Goal: Task Accomplishment & Management: Manage account settings

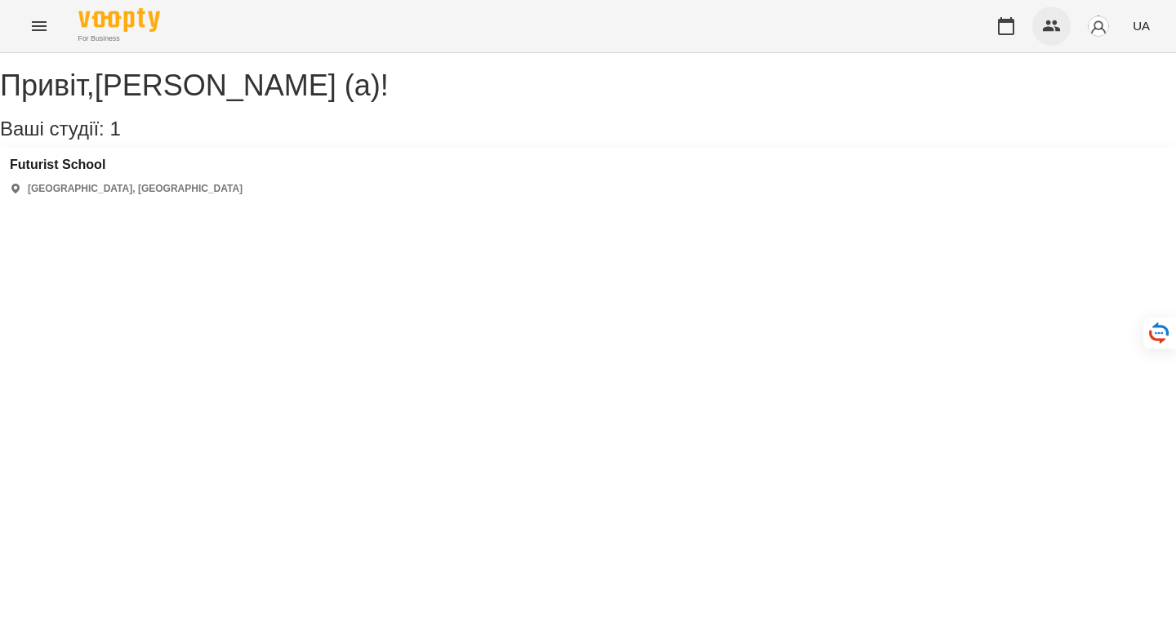
click at [1052, 24] on icon "button" at bounding box center [1052, 26] width 20 height 20
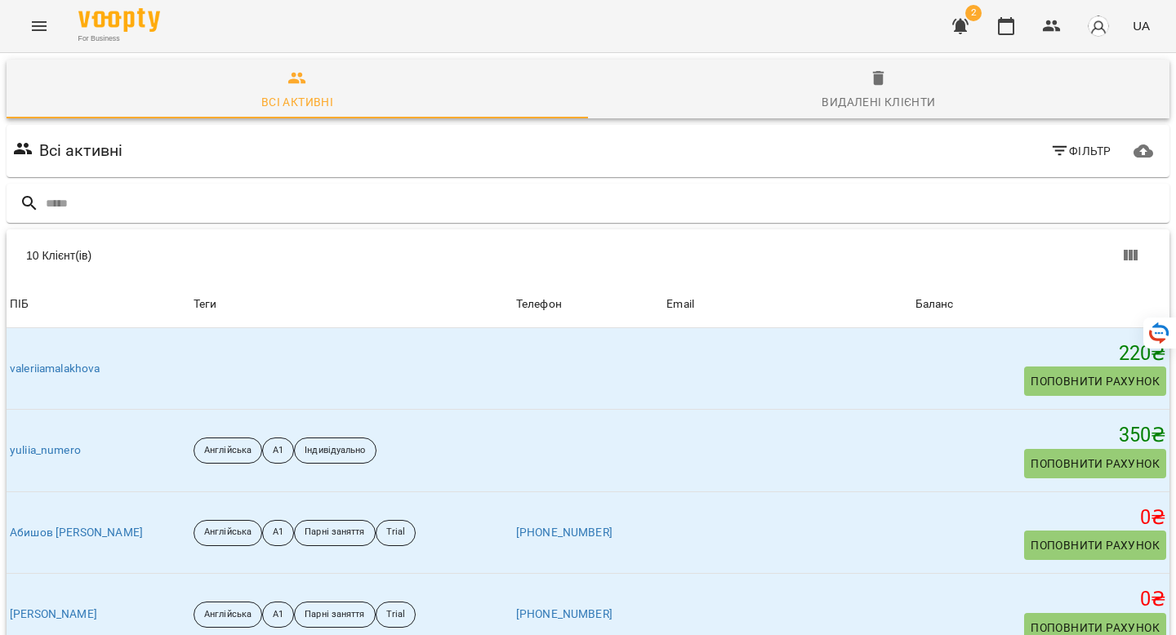
click at [48, 22] on icon "Menu" at bounding box center [39, 26] width 20 height 20
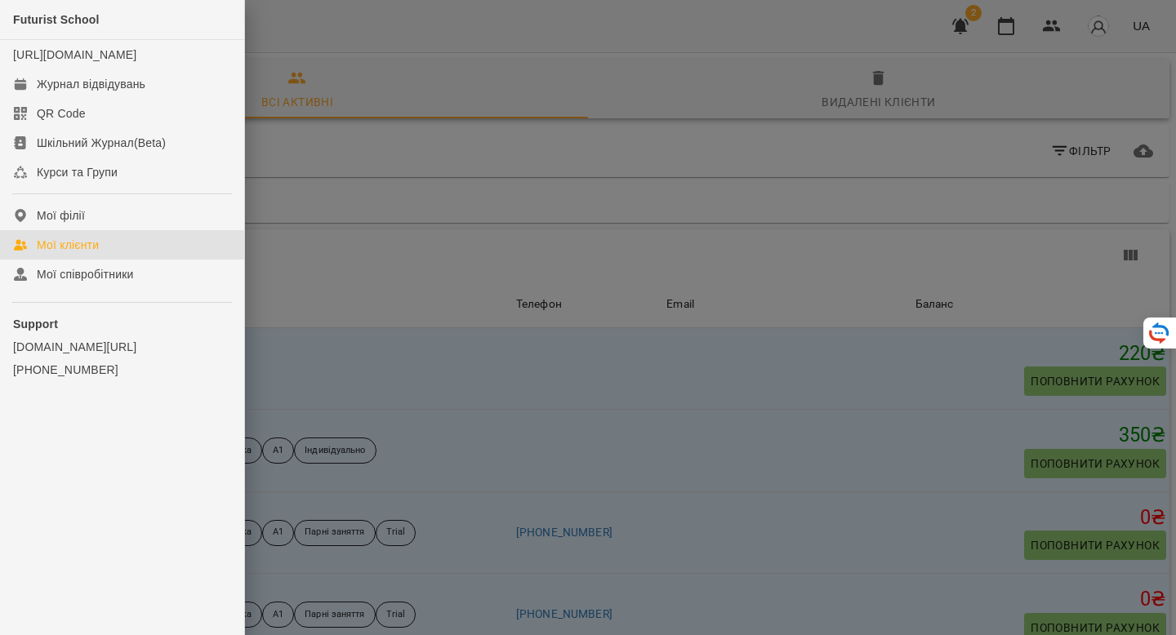
click at [515, 205] on div at bounding box center [588, 317] width 1176 height 635
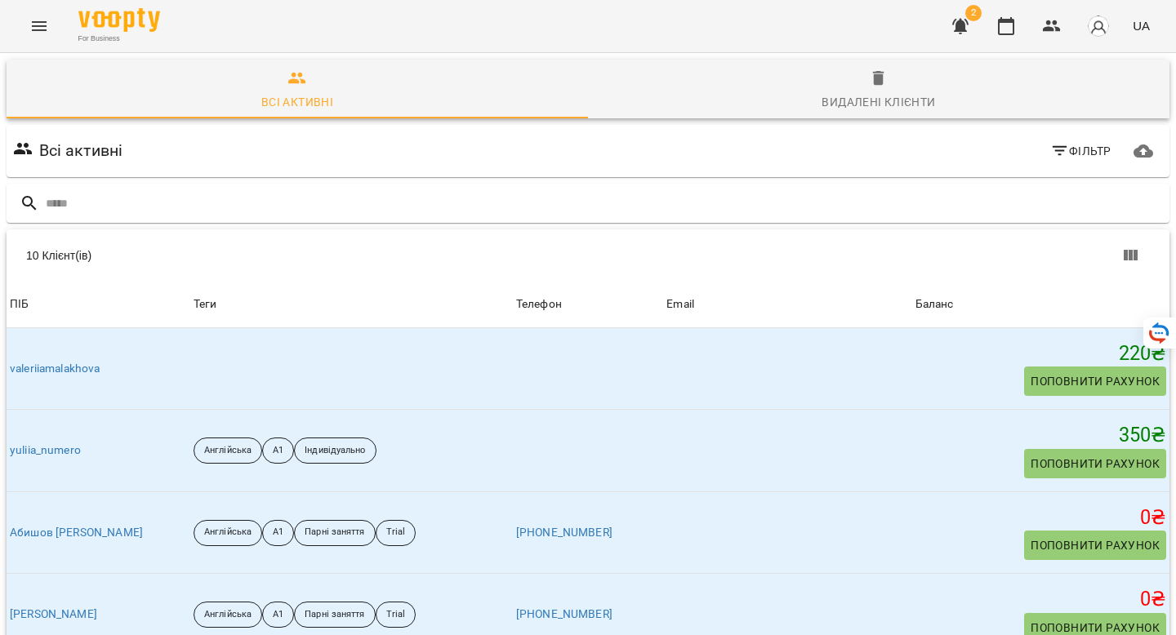
click at [975, 26] on button "button" at bounding box center [959, 26] width 39 height 39
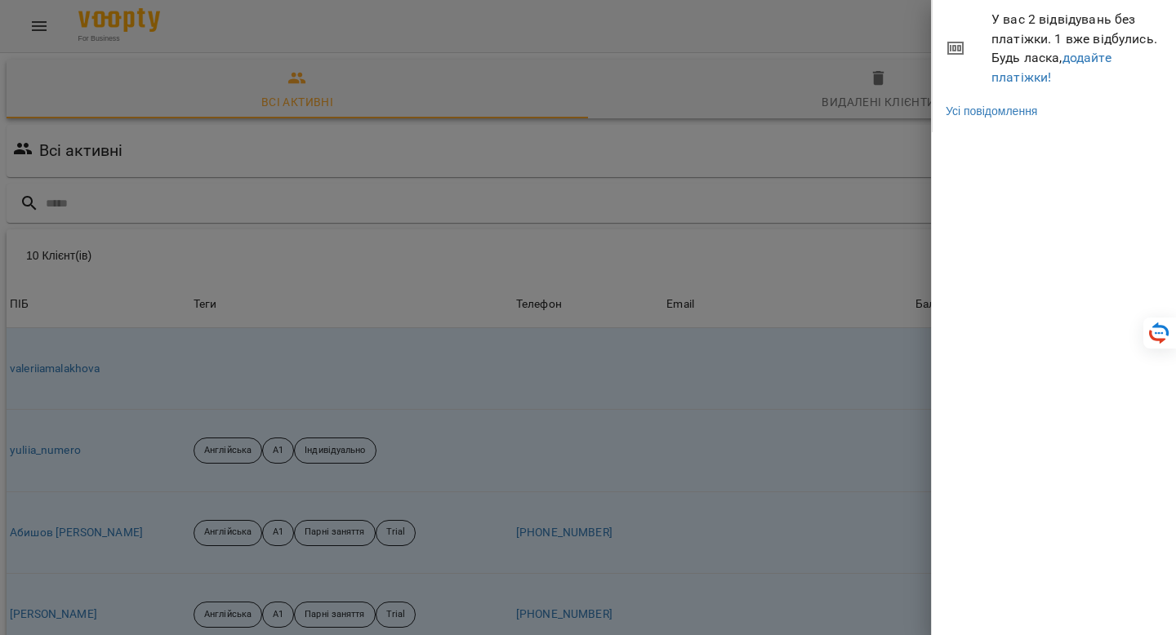
click at [916, 97] on div at bounding box center [588, 317] width 1176 height 635
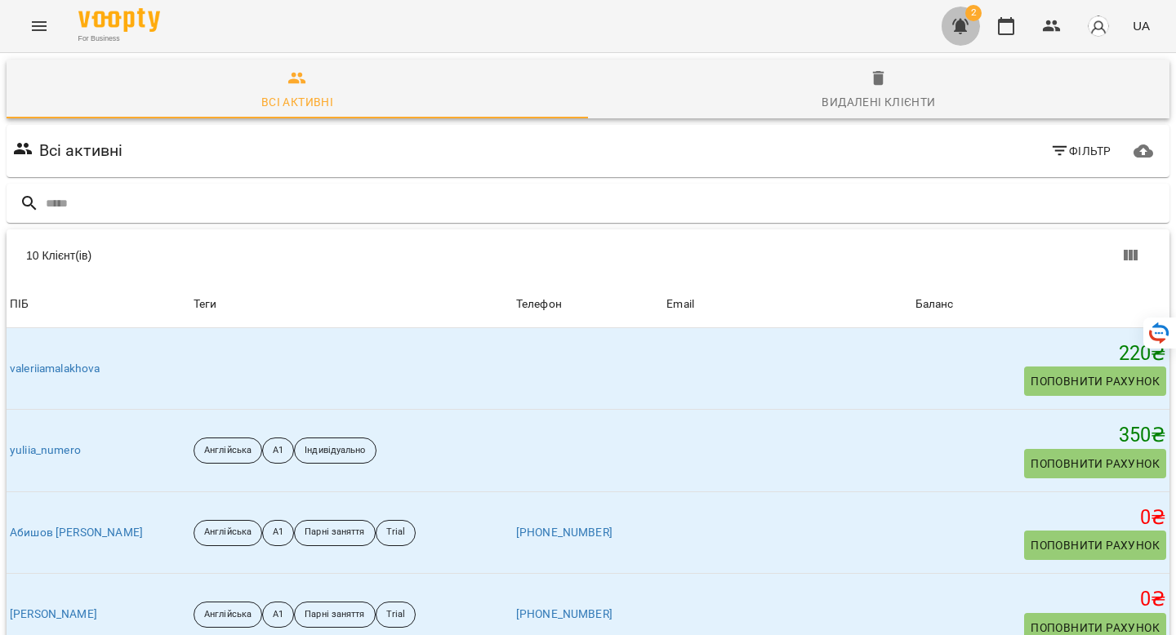
click at [951, 34] on button "button" at bounding box center [959, 26] width 39 height 39
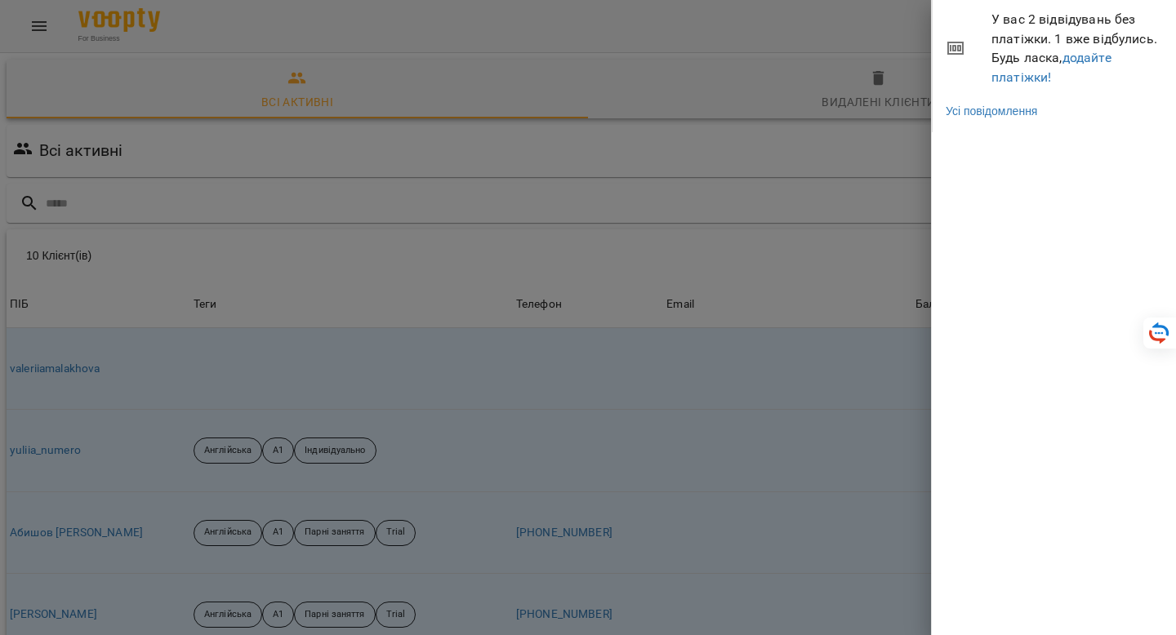
click at [865, 34] on div at bounding box center [588, 317] width 1176 height 635
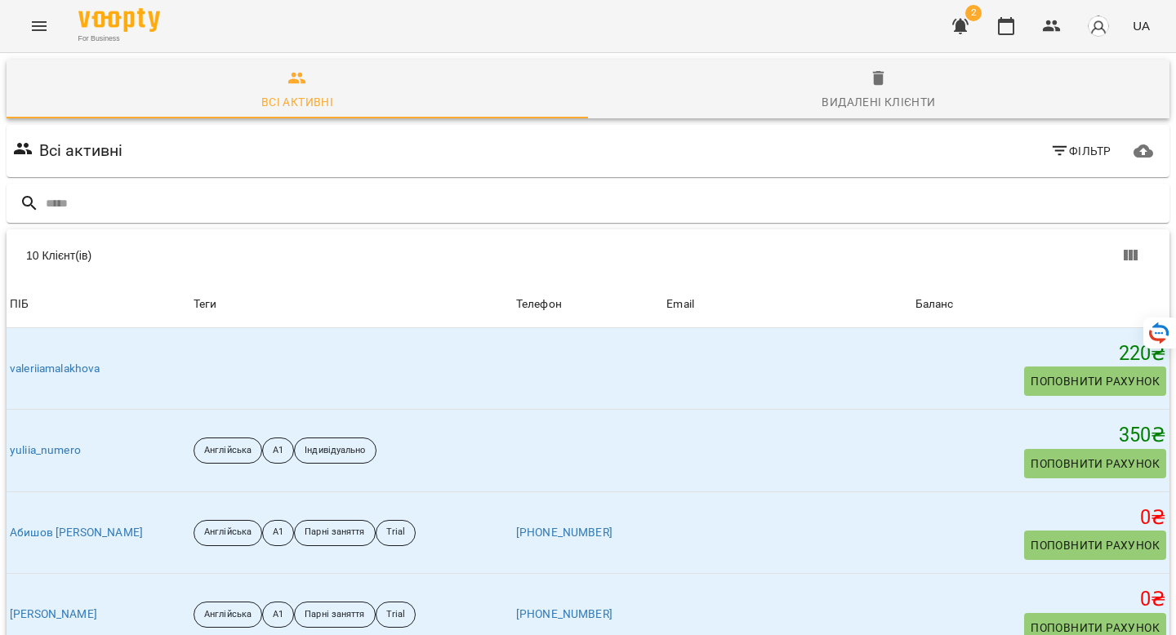
click at [975, 26] on button "button" at bounding box center [959, 26] width 39 height 39
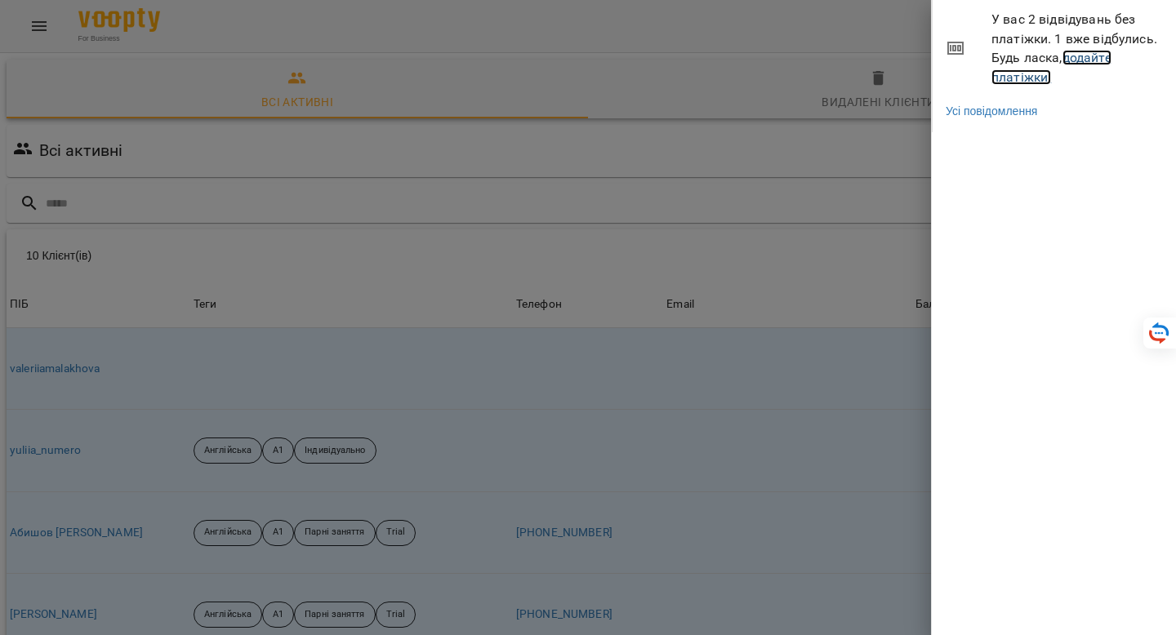
click at [1077, 59] on link "додайте платіжки!" at bounding box center [1051, 67] width 120 height 35
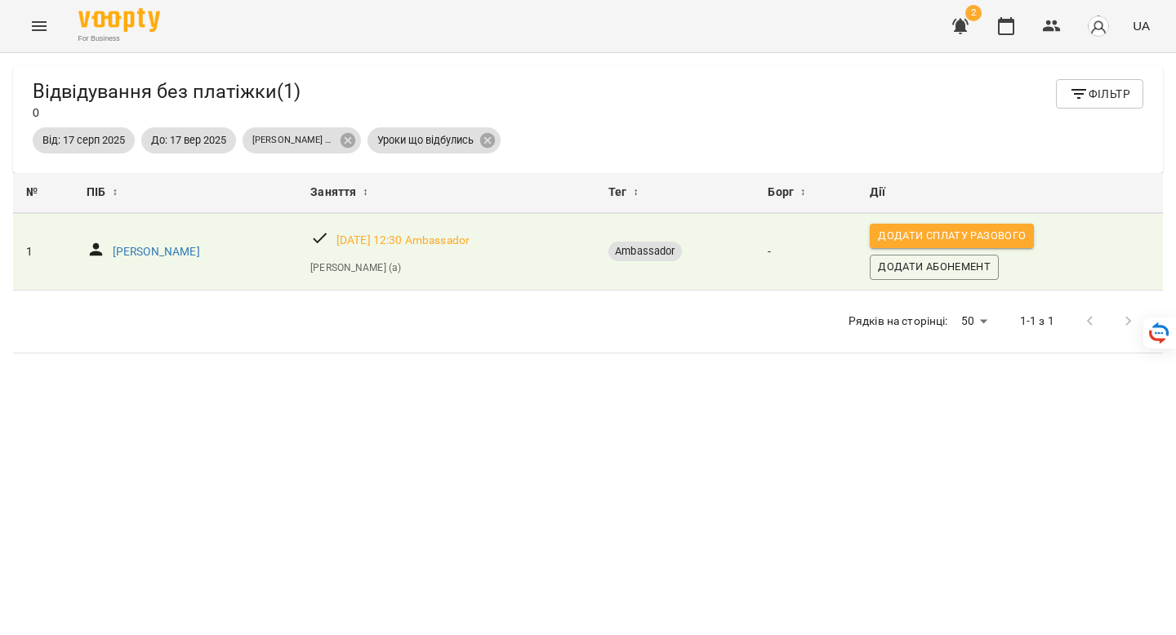
scroll to position [20, 0]
click at [1092, 26] on img "button" at bounding box center [1098, 26] width 23 height 23
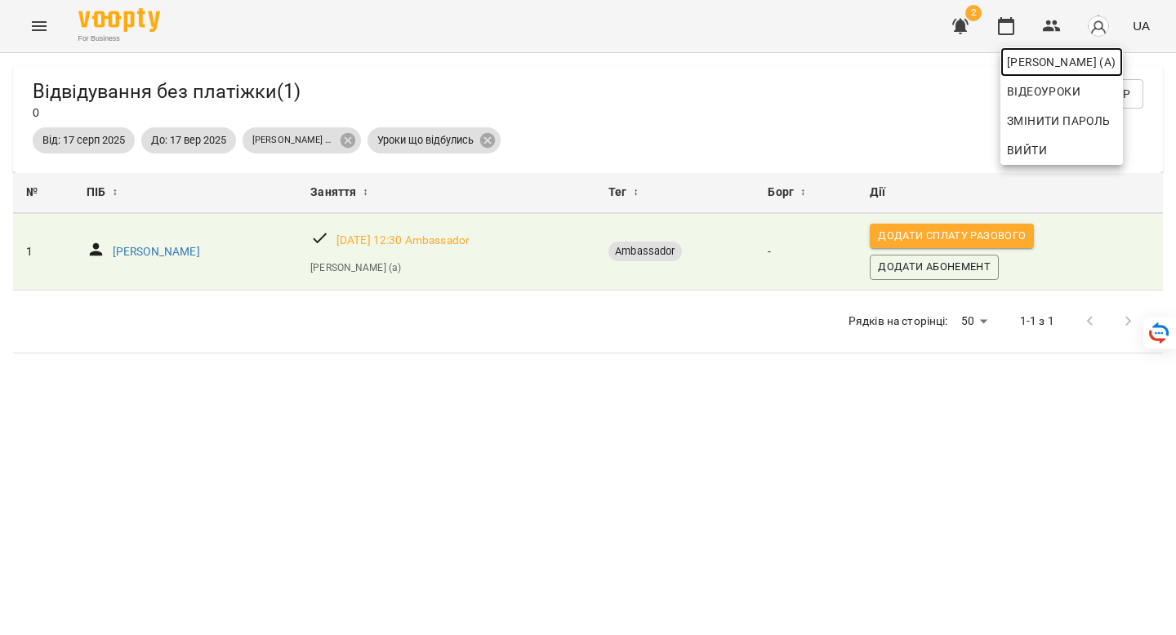
click at [1065, 67] on span "[PERSON_NAME] (а)" at bounding box center [1061, 62] width 109 height 20
